Goal: Information Seeking & Learning: Learn about a topic

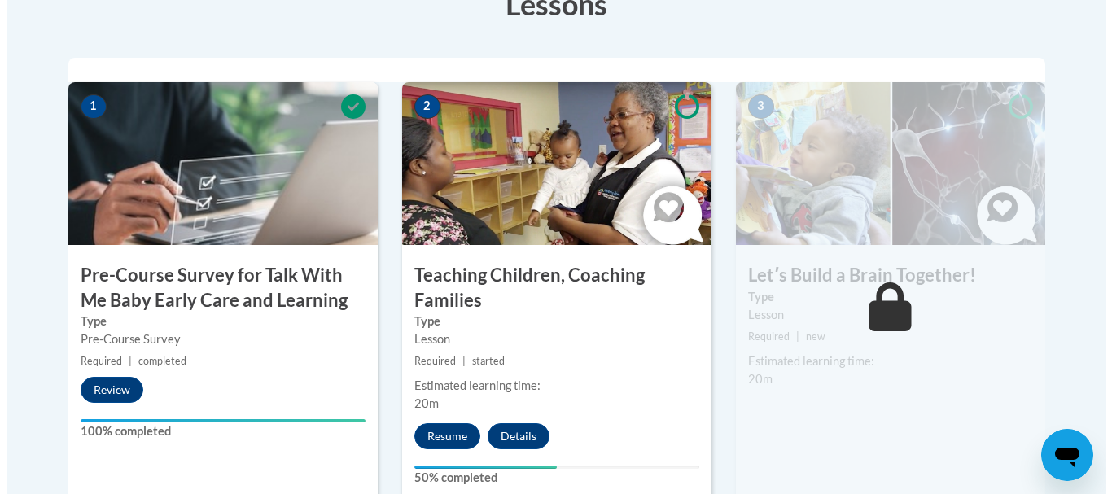
scroll to position [521, 0]
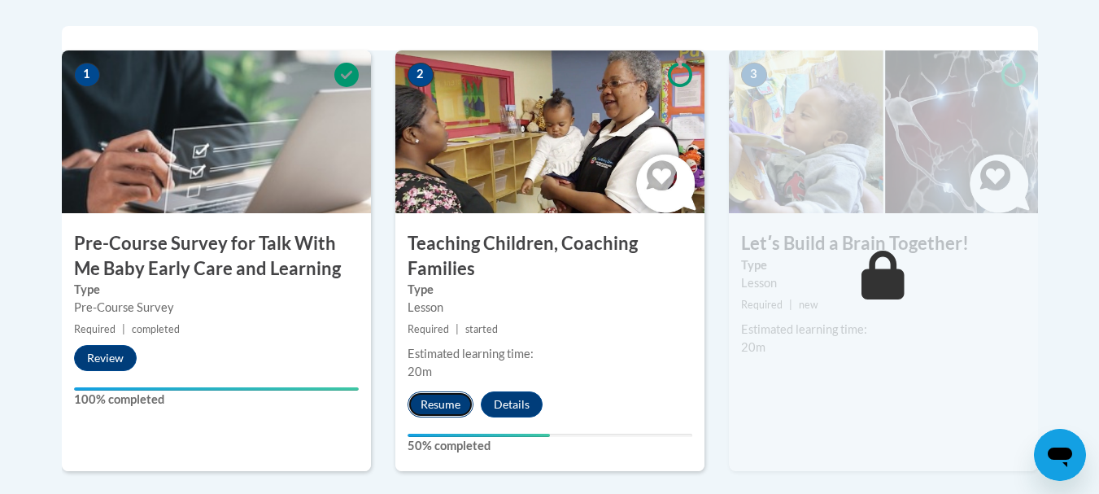
click at [429, 400] on button "Resume" at bounding box center [441, 404] width 66 height 26
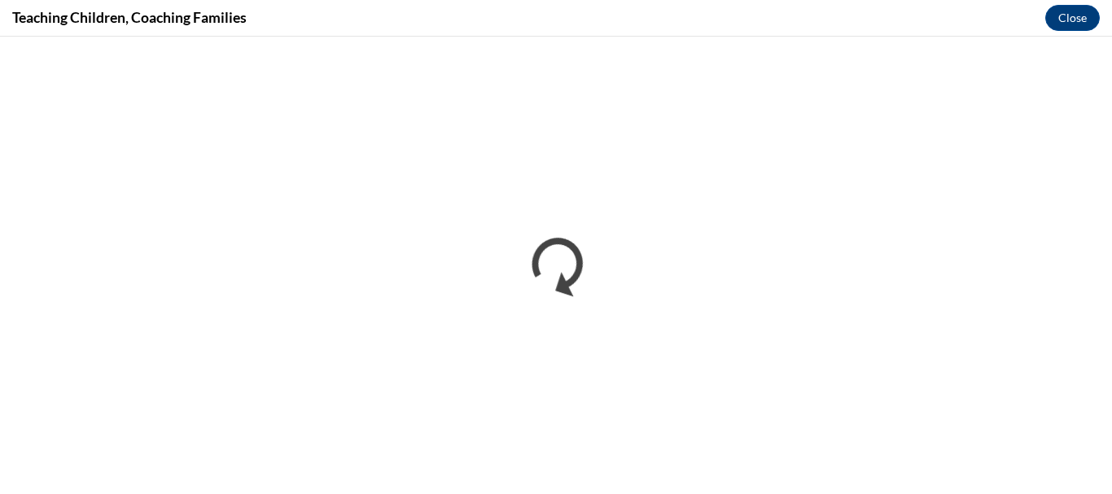
scroll to position [0, 0]
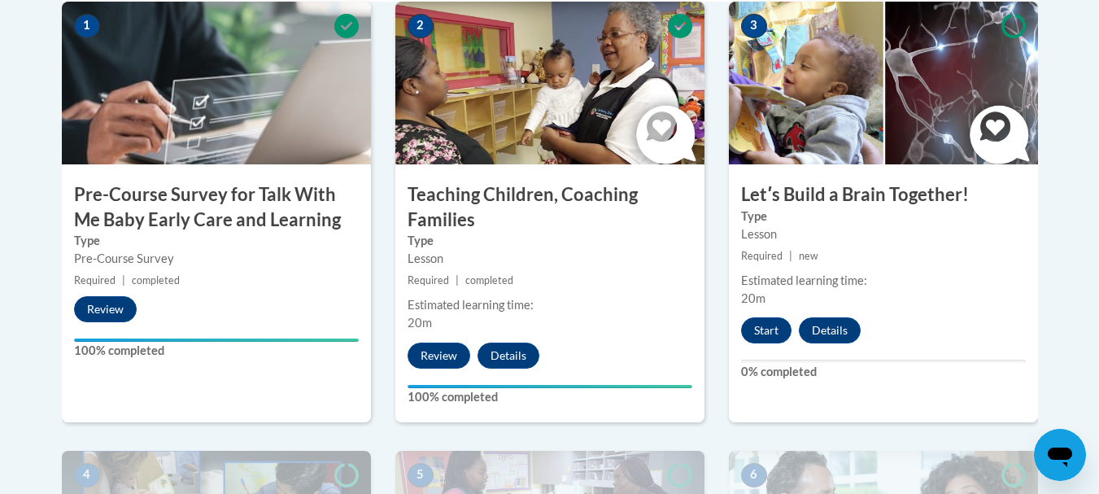
scroll to position [602, 0]
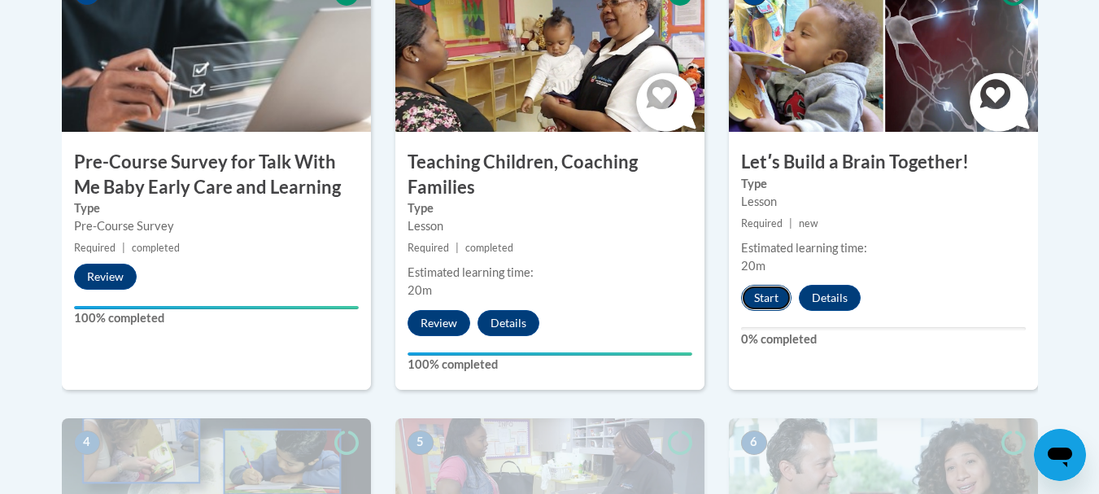
click at [764, 295] on button "Start" at bounding box center [766, 298] width 50 height 26
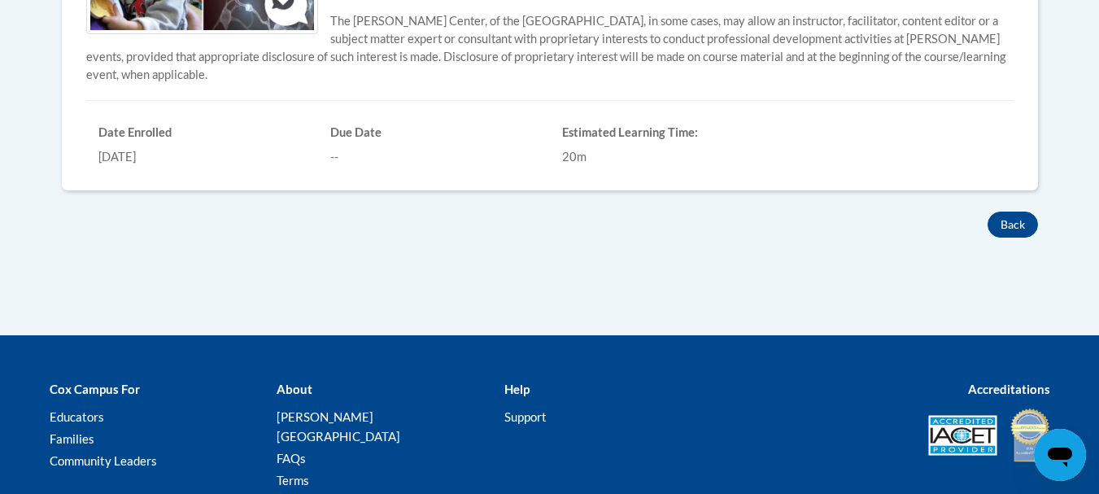
scroll to position [651, 0]
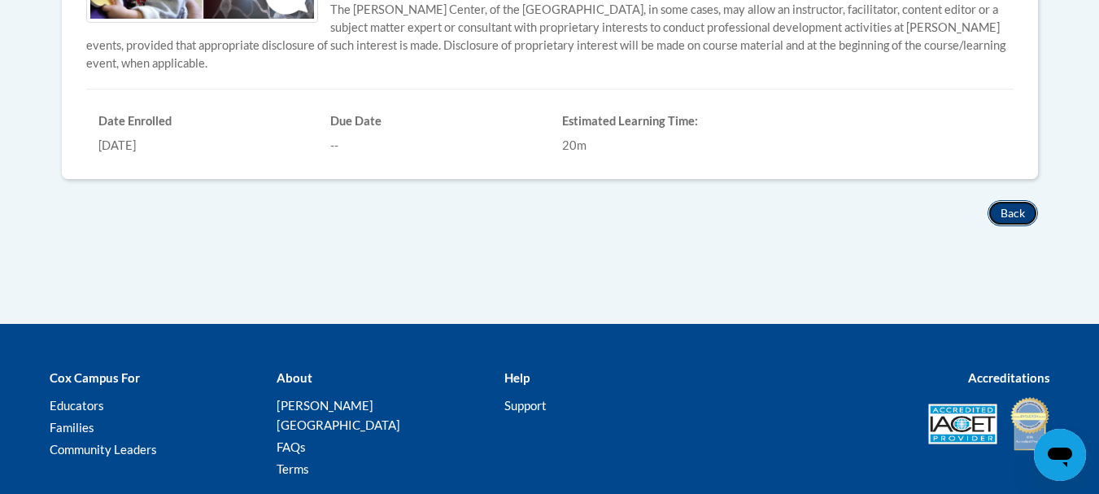
click at [1002, 214] on button "Back" at bounding box center [1013, 213] width 50 height 26
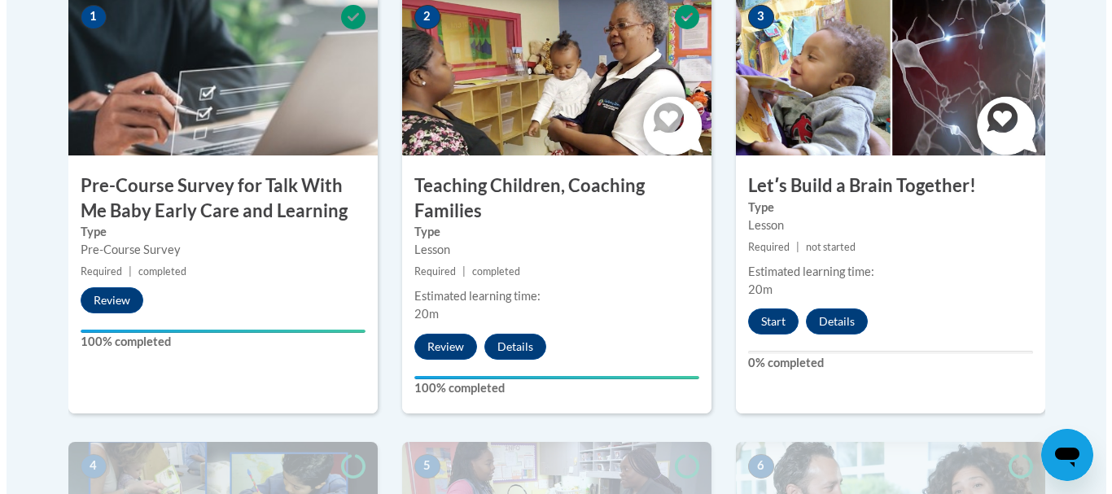
scroll to position [586, 0]
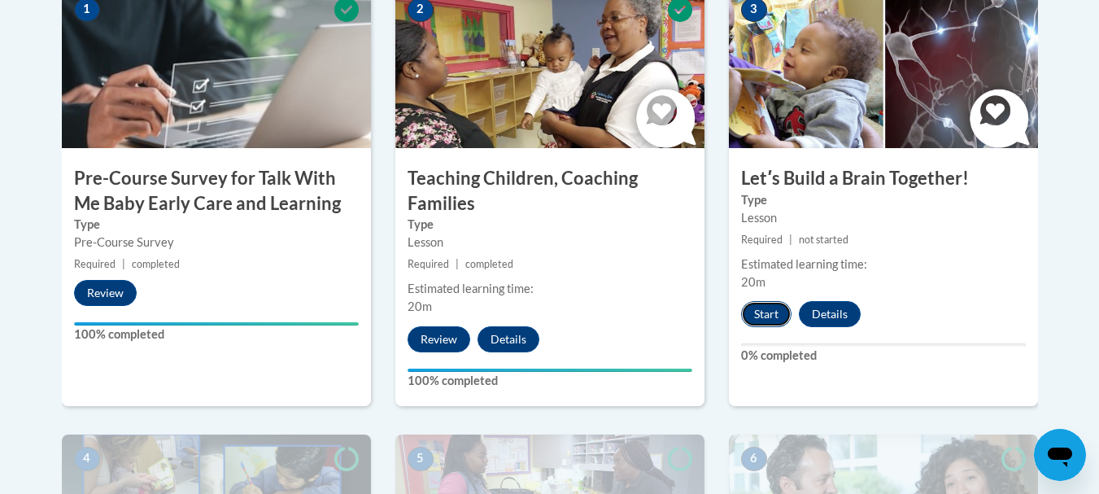
click at [754, 312] on button "Start" at bounding box center [766, 314] width 50 height 26
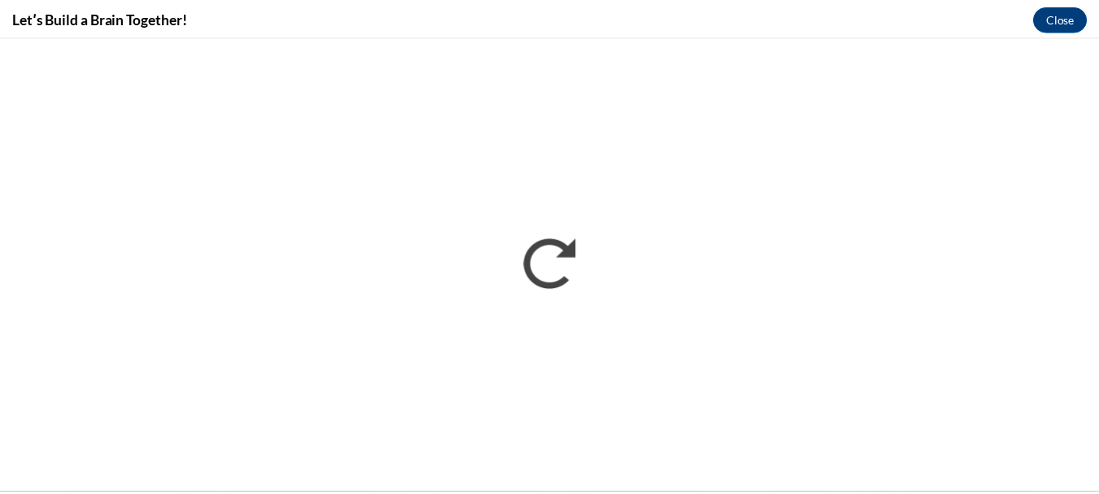
scroll to position [0, 0]
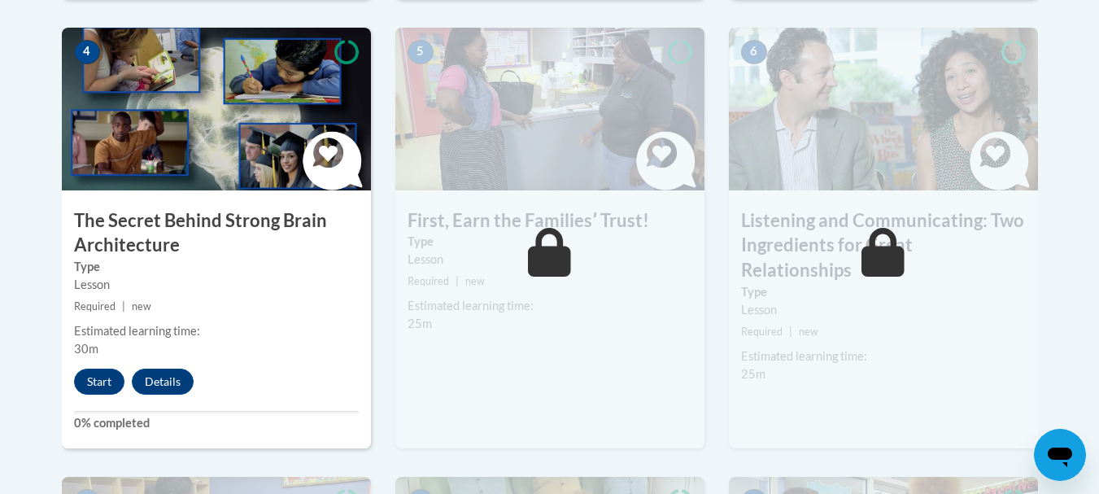
scroll to position [1025, 0]
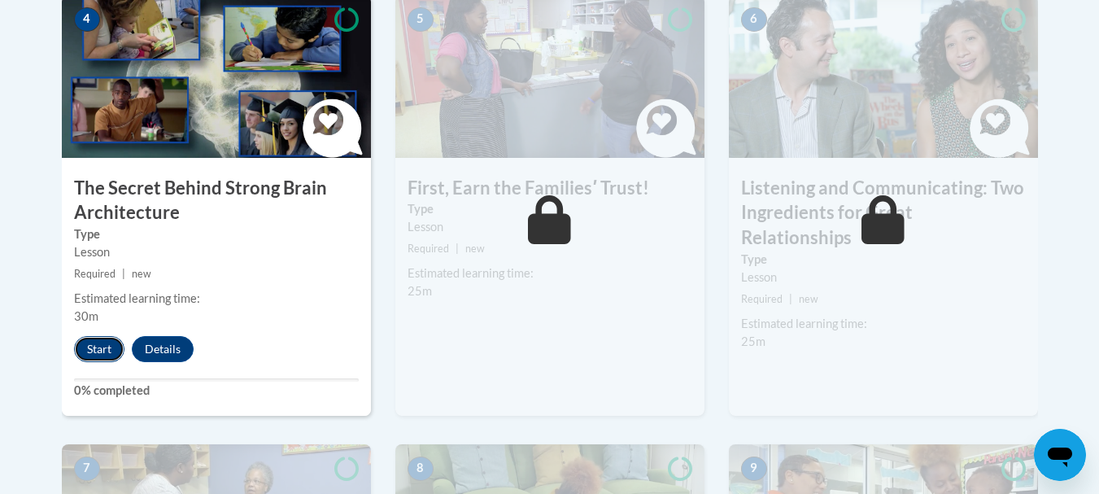
click at [95, 347] on button "Start" at bounding box center [99, 349] width 50 height 26
